Goal: Book appointment/travel/reservation

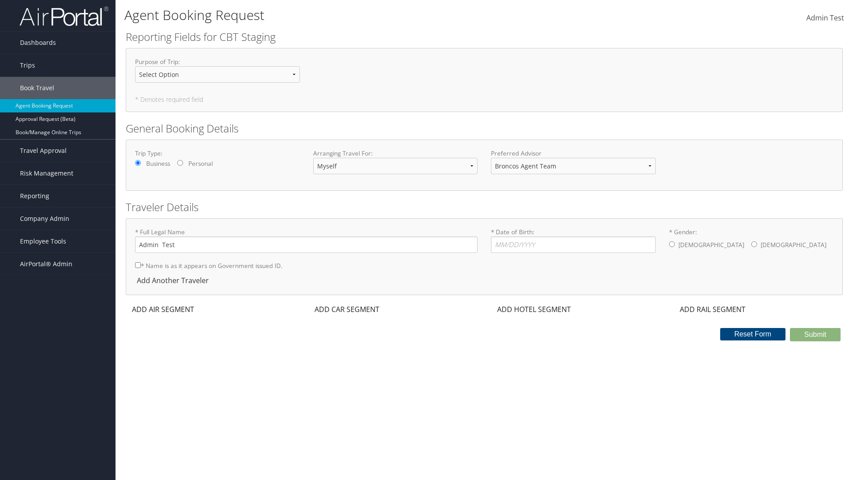
select select "[PERSON_NAME][EMAIL_ADDRESS][PERSON_NAME][DOMAIN_NAME]"
click at [573, 244] on input "* Date of Birth: Invalid Date" at bounding box center [573, 244] width 165 height 16
type input "[DATE]"
click at [672, 244] on input "* Gender: [DEMOGRAPHIC_DATA] [DEMOGRAPHIC_DATA]" at bounding box center [672, 244] width 6 height 6
radio input "true"
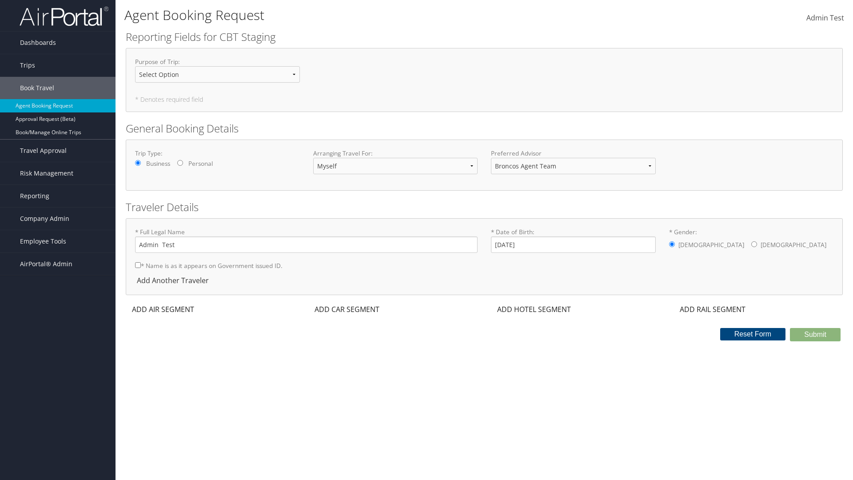
click at [138, 265] on input "* Name is as it appears on Government issued ID." at bounding box center [138, 265] width 6 height 6
checkbox input "true"
click at [163, 309] on div "ADD AIR SEGMENT" at bounding box center [162, 309] width 73 height 11
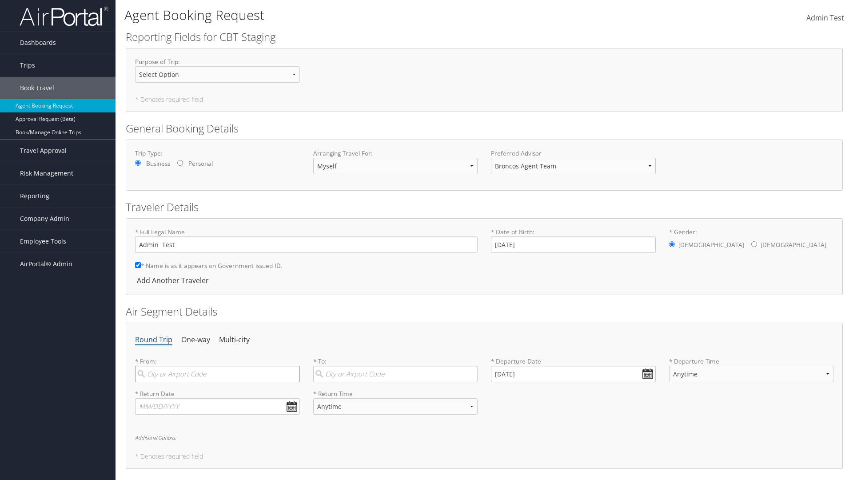
click at [217, 374] on input "search" at bounding box center [217, 374] width 165 height 16
click at [218, 382] on input "[GEOGRAPHIC_DATA]" at bounding box center [217, 374] width 165 height 16
type input "[GEOGRAPHIC_DATA] ([GEOGRAPHIC_DATA] [GEOGRAPHIC_DATA])"
click at [395, 374] on input "search" at bounding box center [395, 374] width 165 height 16
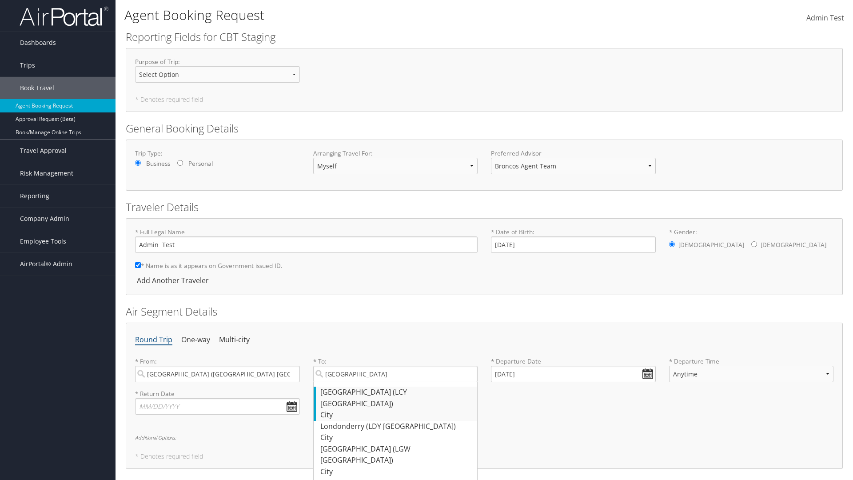
click at [396, 392] on div "[GEOGRAPHIC_DATA] (LCY [GEOGRAPHIC_DATA])" at bounding box center [396, 398] width 153 height 23
click at [396, 382] on input "[GEOGRAPHIC_DATA]" at bounding box center [395, 374] width 165 height 16
type input "[GEOGRAPHIC_DATA] (LCY [GEOGRAPHIC_DATA])"
